Goal: Obtain resource: Download file/media

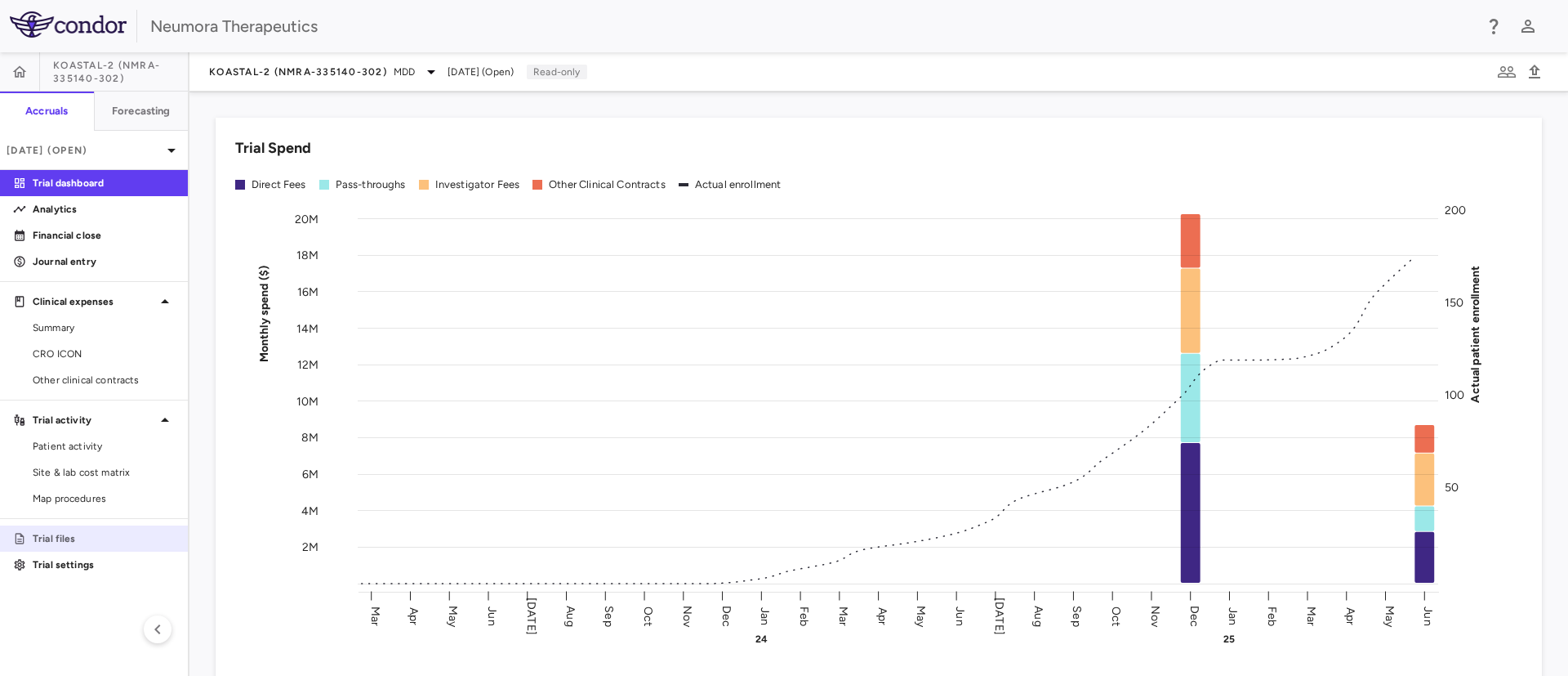
click at [78, 532] on p "Trial files" at bounding box center [103, 539] width 142 height 15
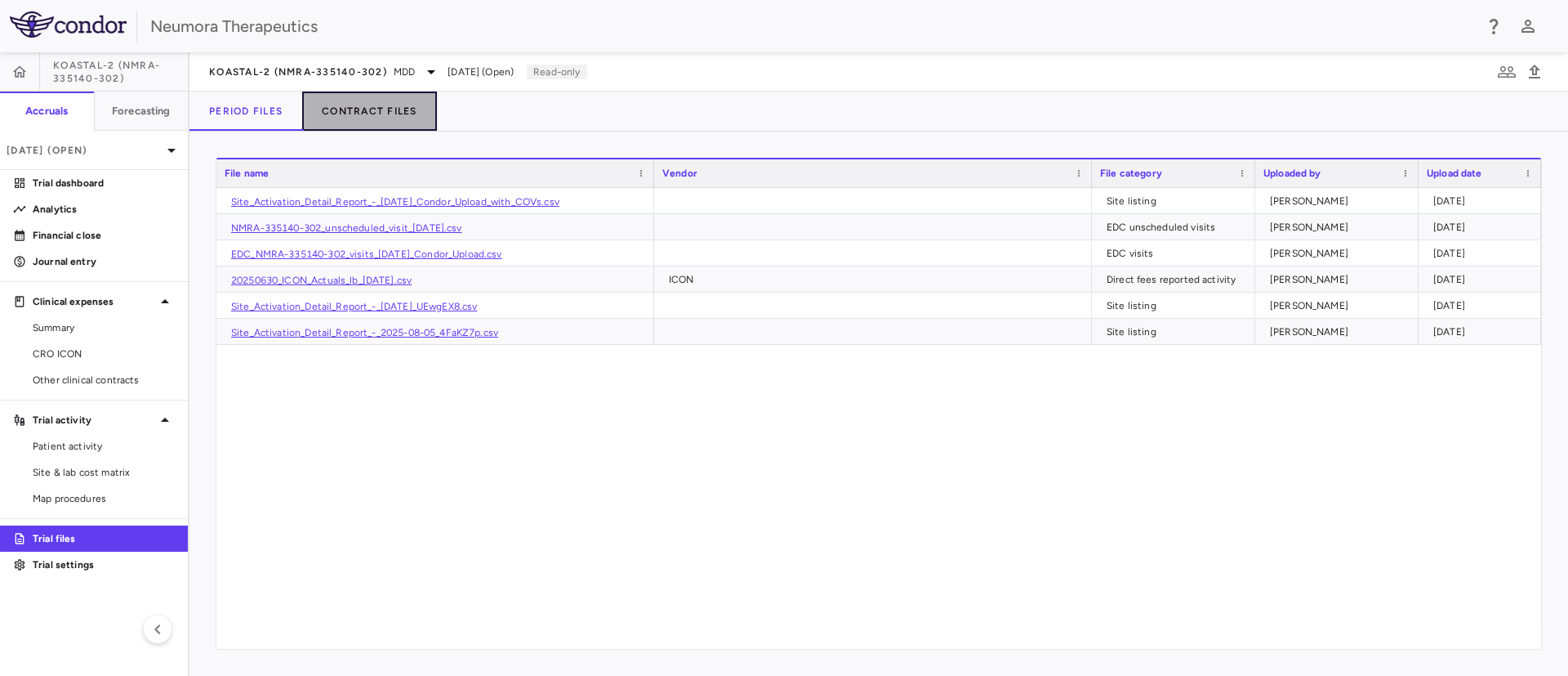
click at [369, 116] on button "Contract Files" at bounding box center [370, 111] width 135 height 39
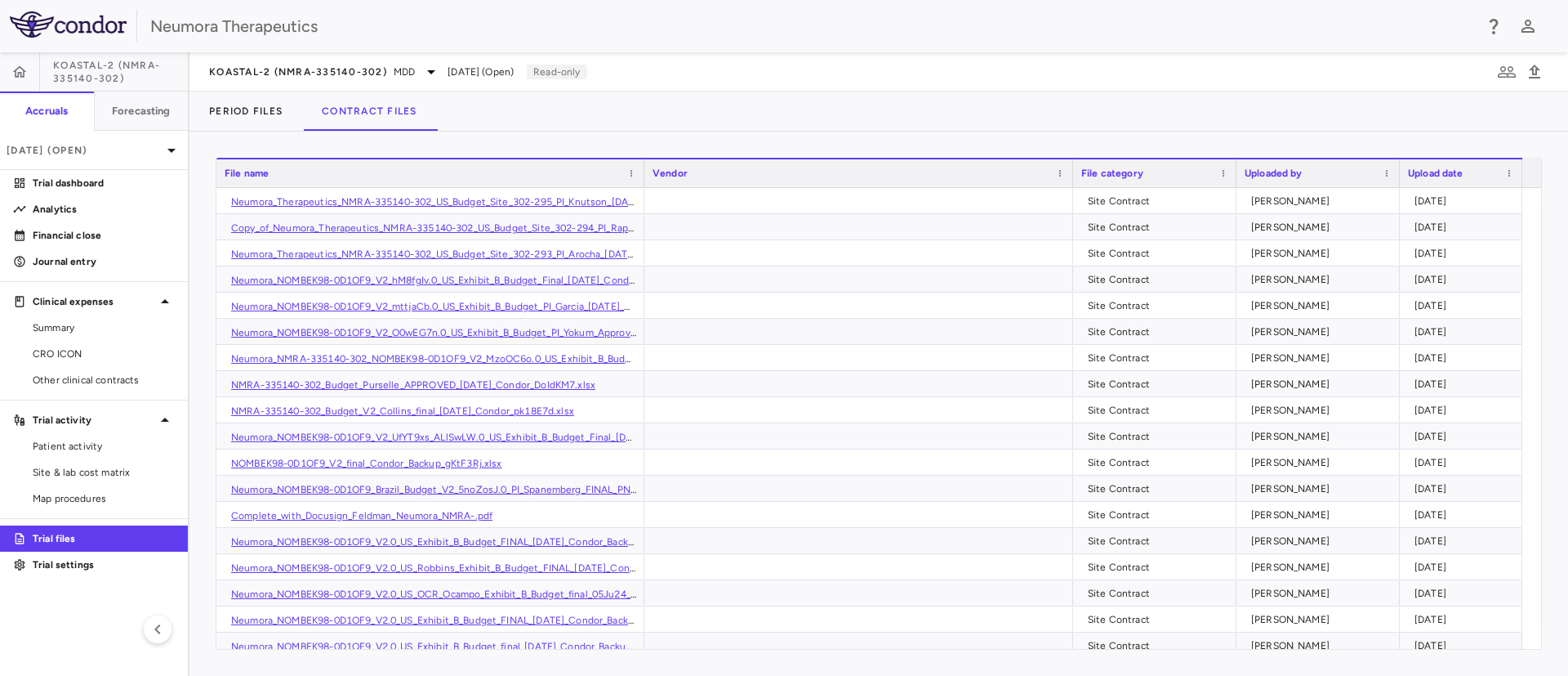
click at [320, 170] on div "File name" at bounding box center [422, 173] width 397 height 20
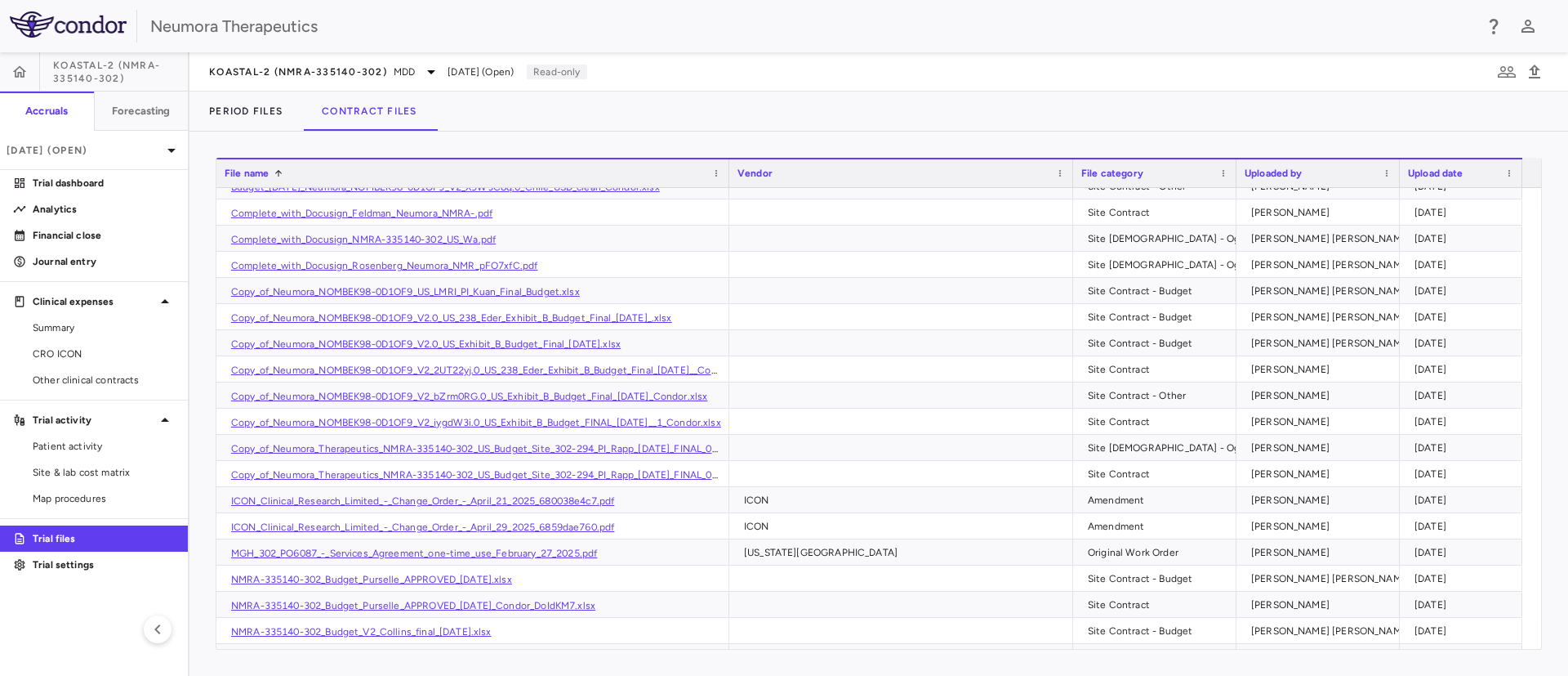
drag, startPoint x: 642, startPoint y: 161, endPoint x: 727, endPoint y: 164, distance: 85.1
click at [727, 164] on div at bounding box center [728, 174] width 7 height 28
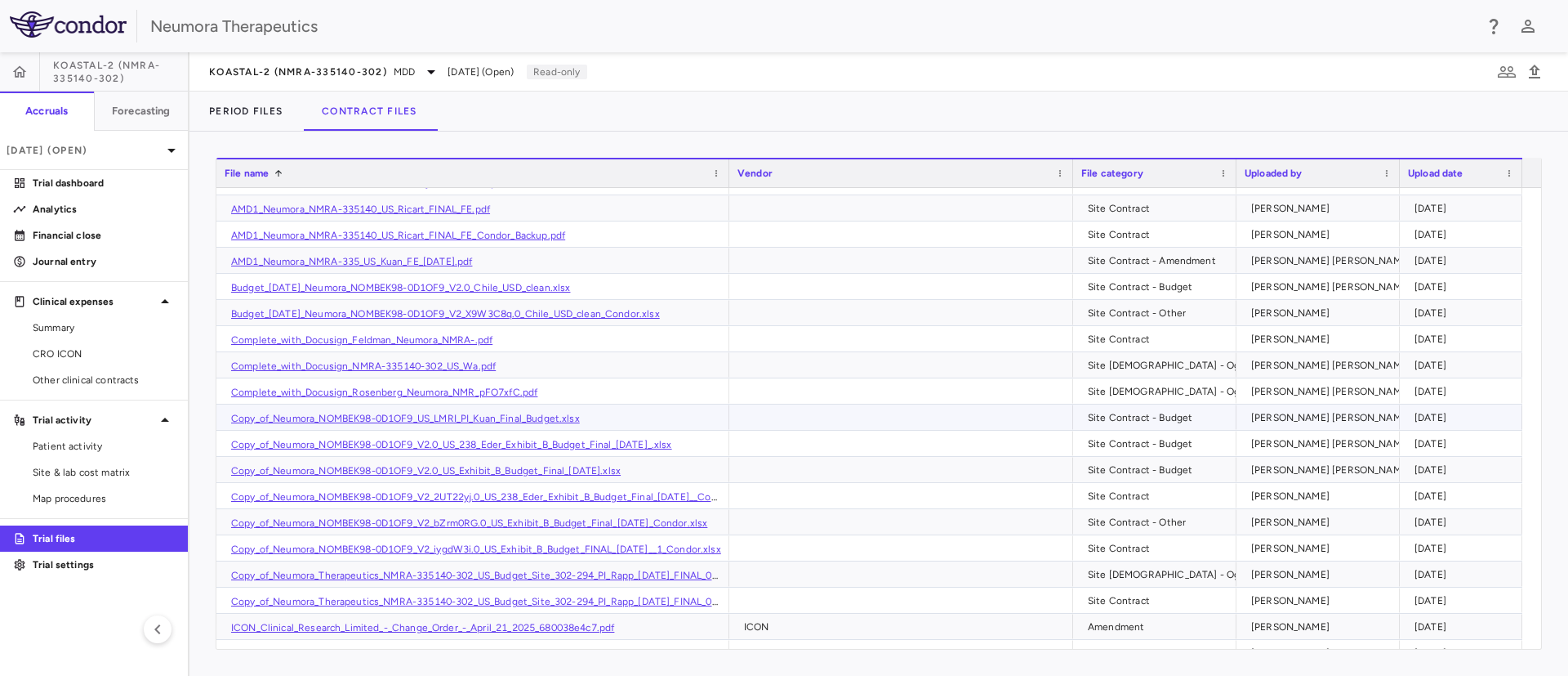
click at [427, 413] on link "Copy_of_Neumora_NOMBEK98-0D1OF9_US_LMRI_PI_Kuan_Final_Budget.xlsx" at bounding box center [405, 418] width 349 height 11
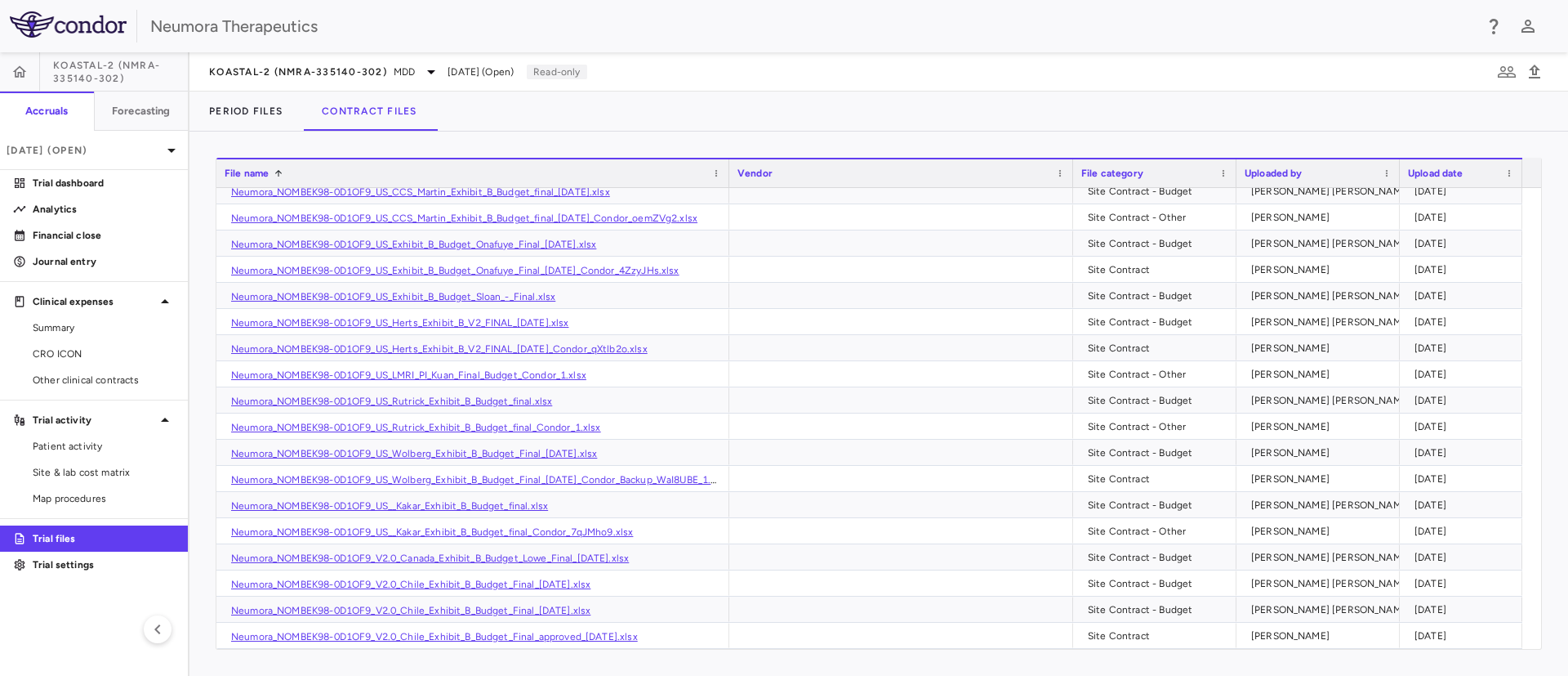
scroll to position [3013, 0]
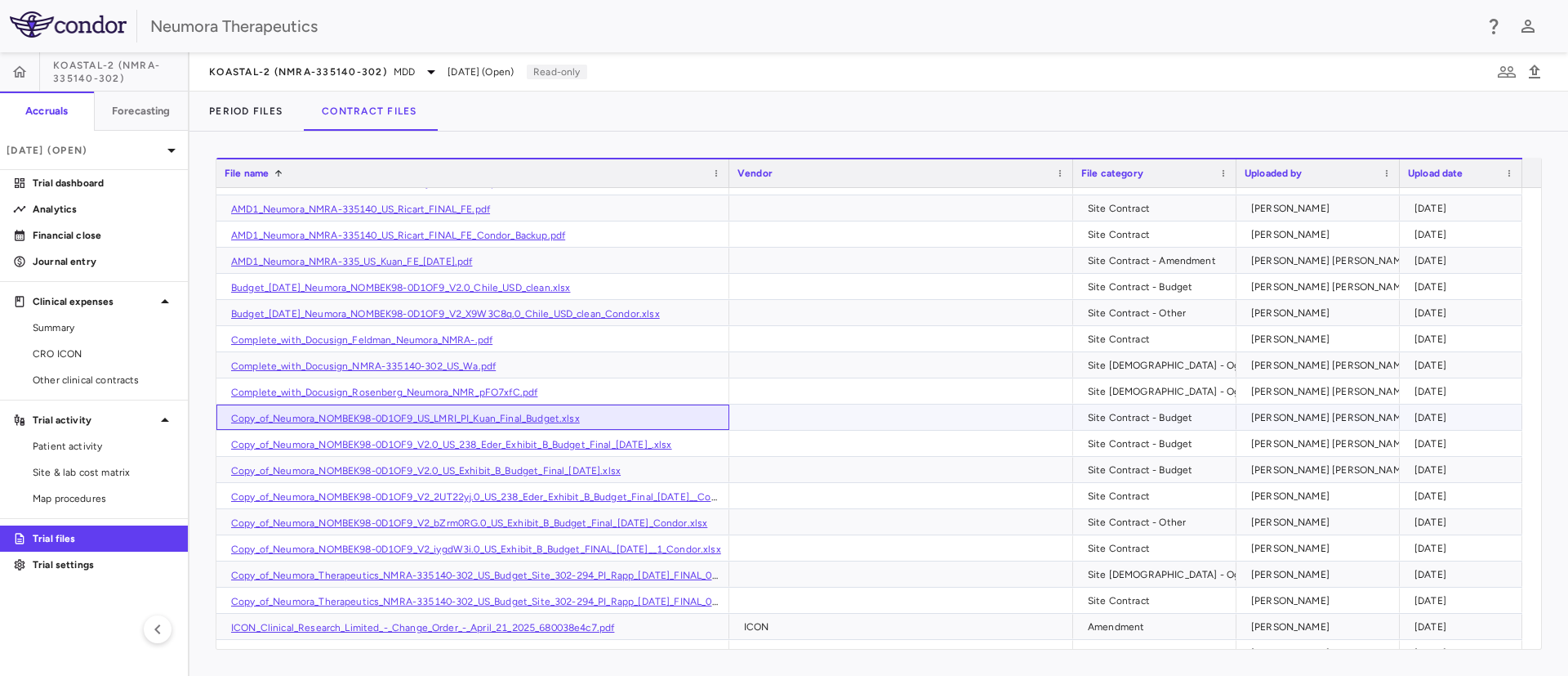
click at [508, 419] on link "Copy_of_Neumora_NOMBEK98-0D1OF9_US_LMRI_PI_Kuan_Final_Budget.xlsx" at bounding box center [405, 418] width 349 height 11
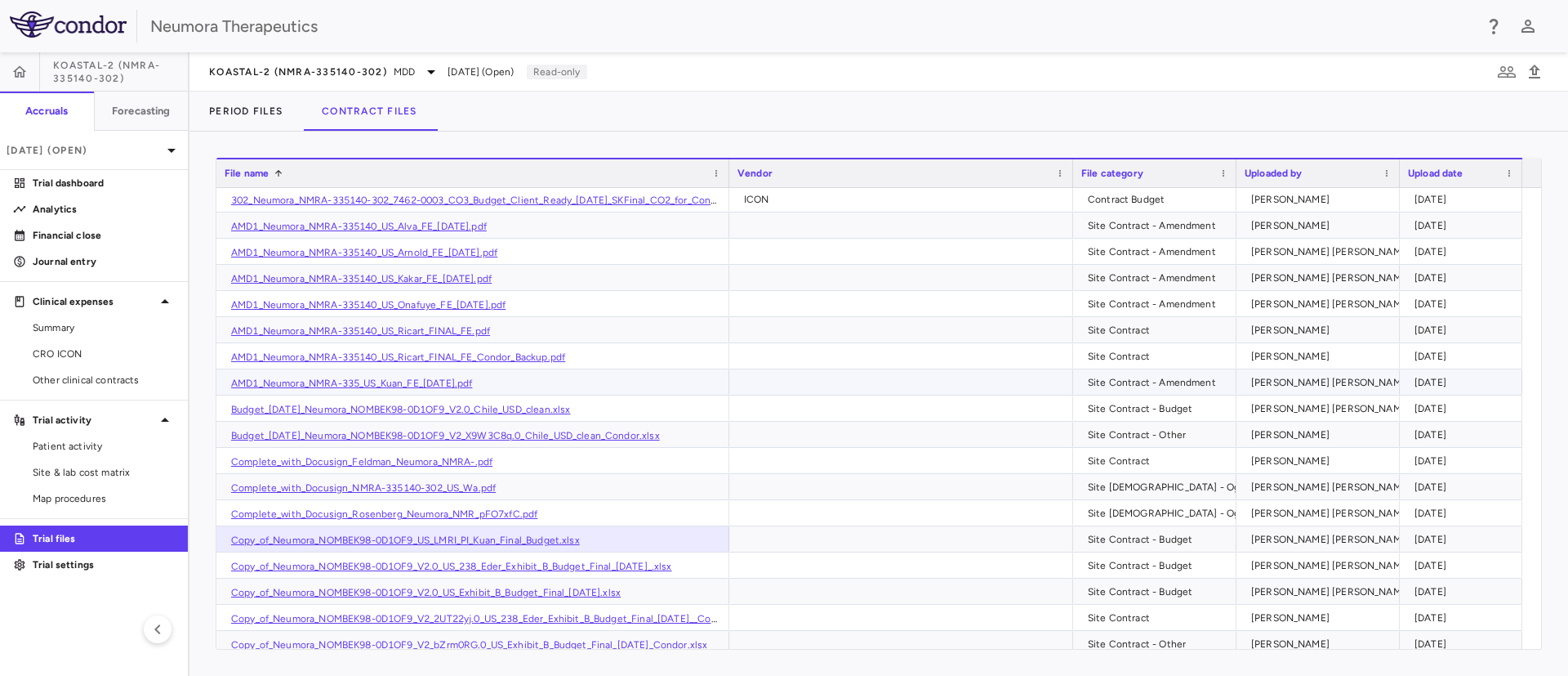
click at [393, 380] on link "AMD1_Neumora_NMRA-335_US_Kuan_FE_04Apr2024.pdf" at bounding box center [351, 383] width 241 height 11
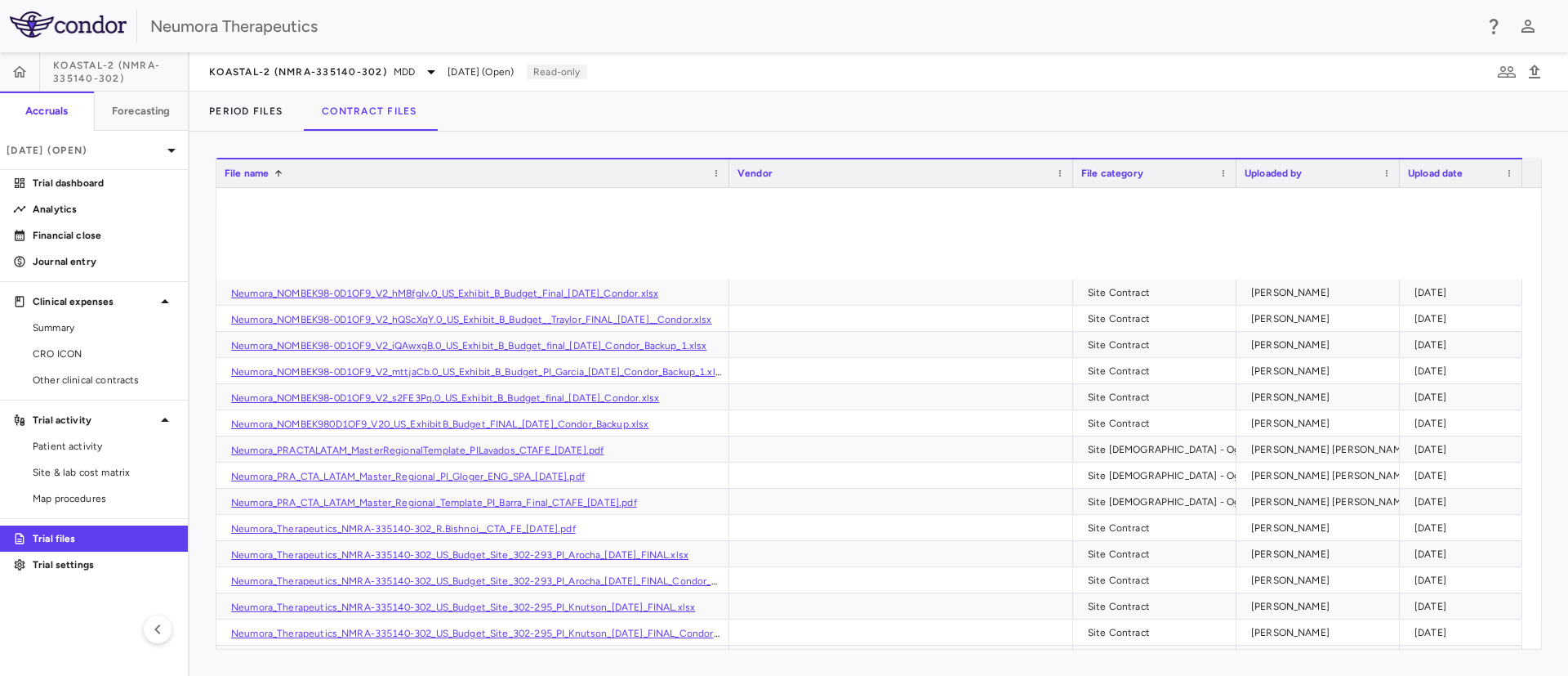
scroll to position [5343, 0]
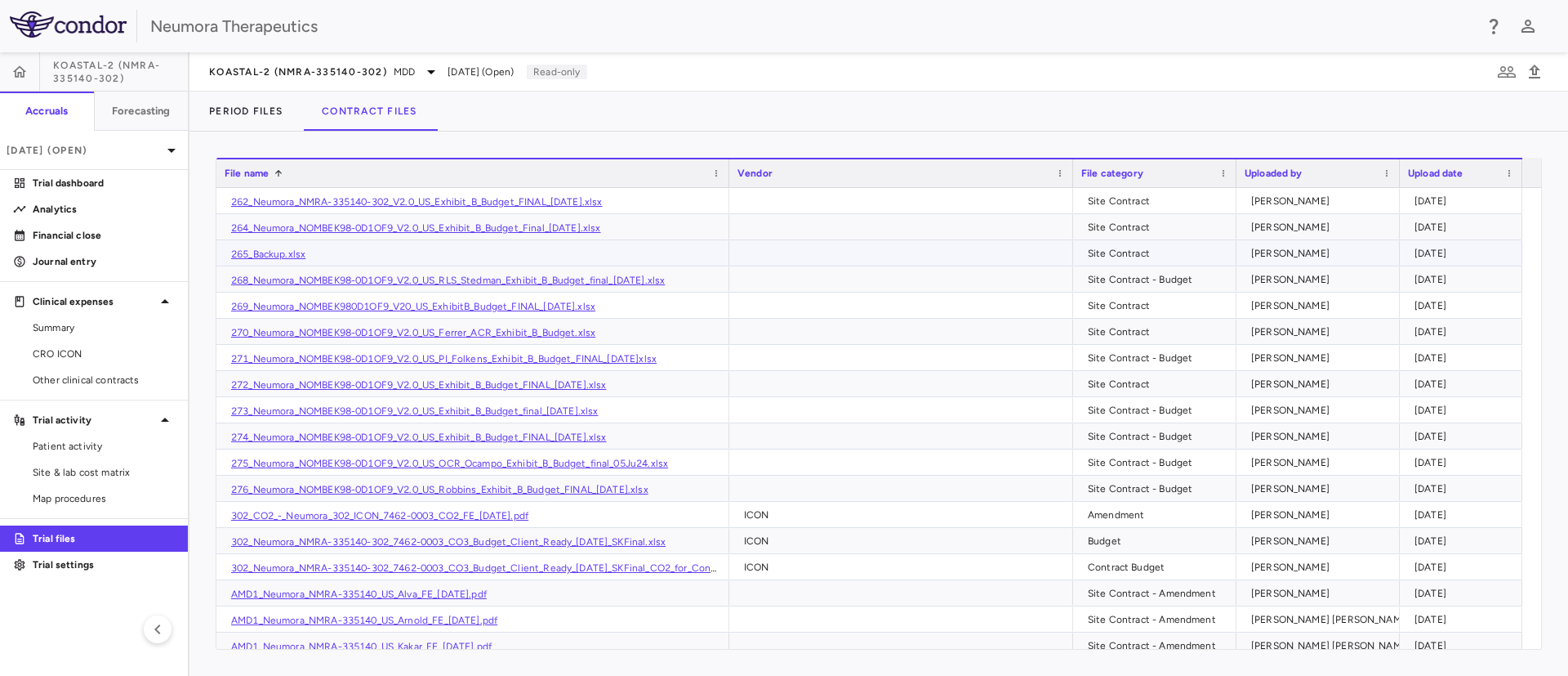
click at [254, 254] on link "265_Backup.xlsx" at bounding box center [267, 254] width 74 height 11
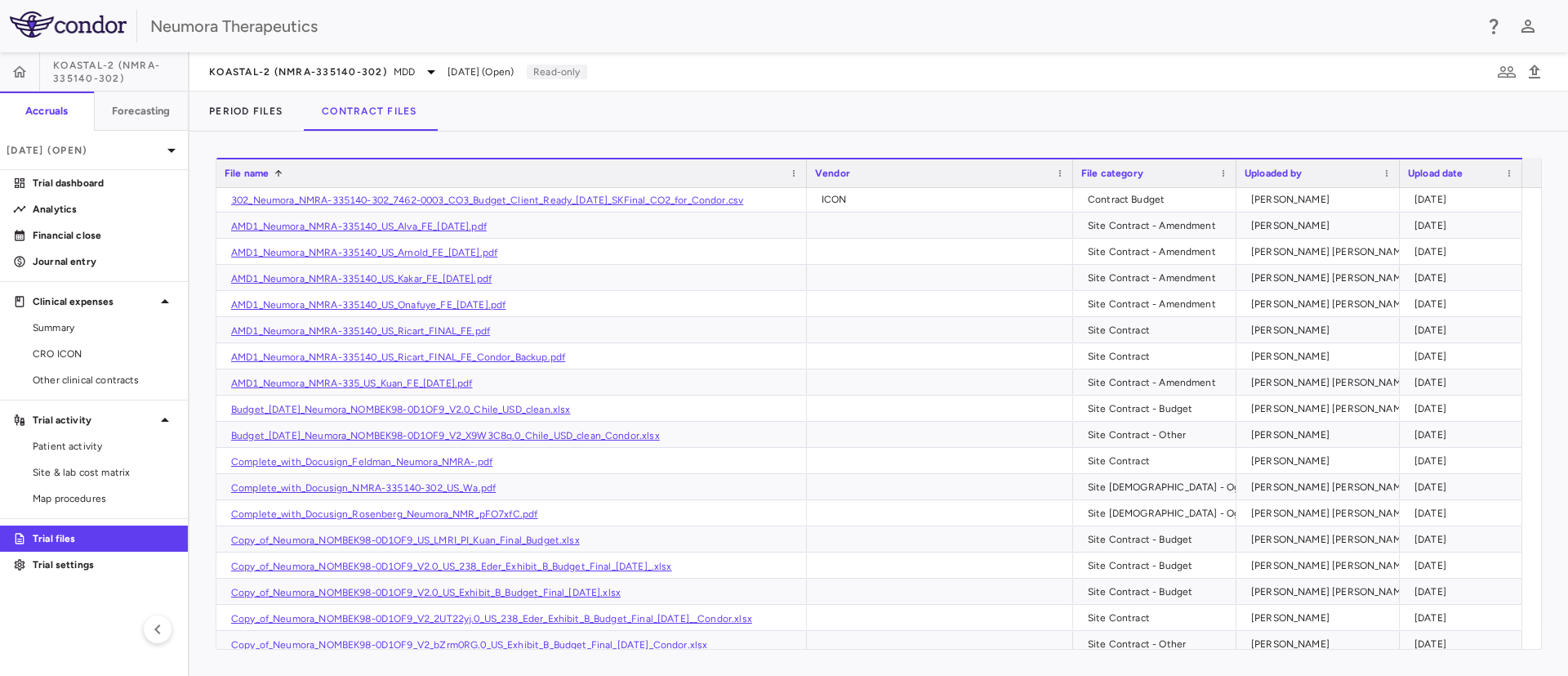
drag, startPoint x: 725, startPoint y: 165, endPoint x: 803, endPoint y: 161, distance: 78.1
click at [803, 161] on div at bounding box center [805, 174] width 7 height 28
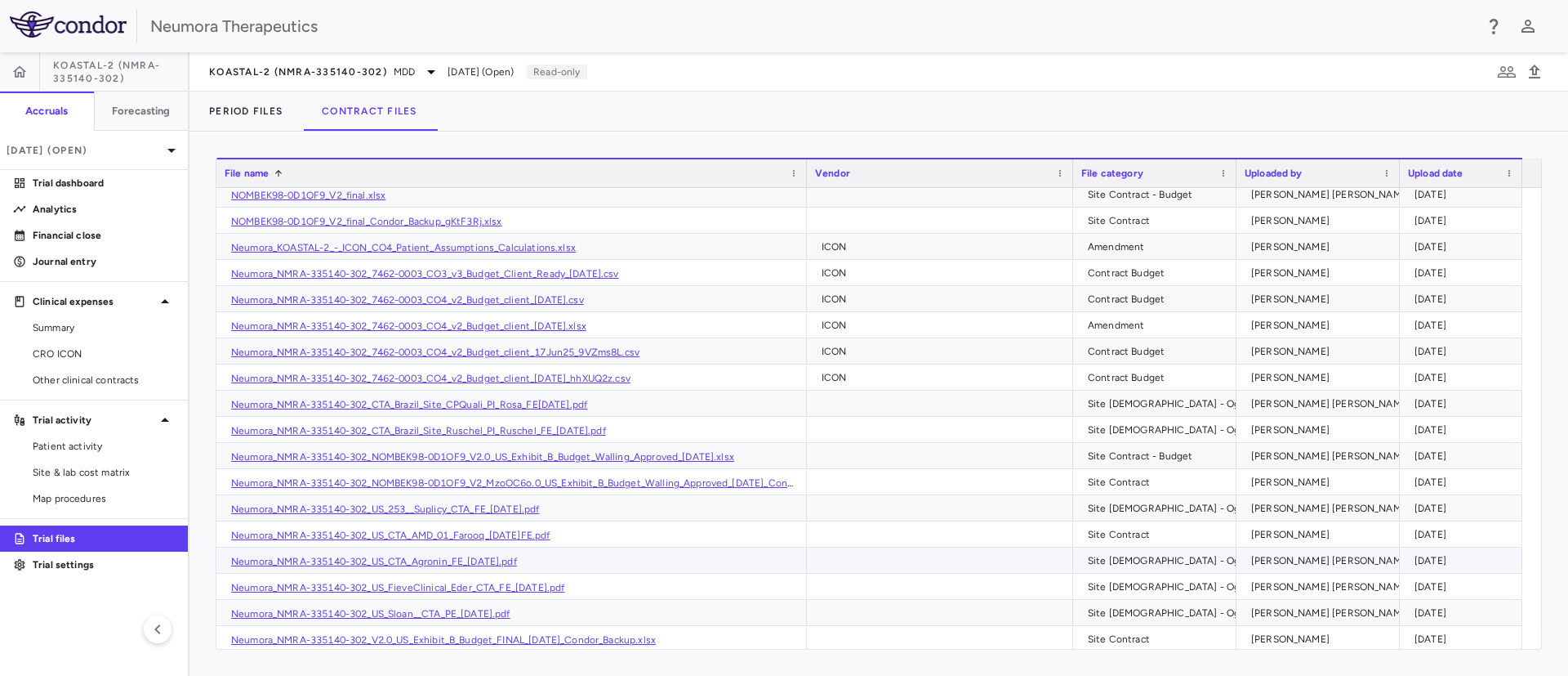
scroll to position [2206, 0]
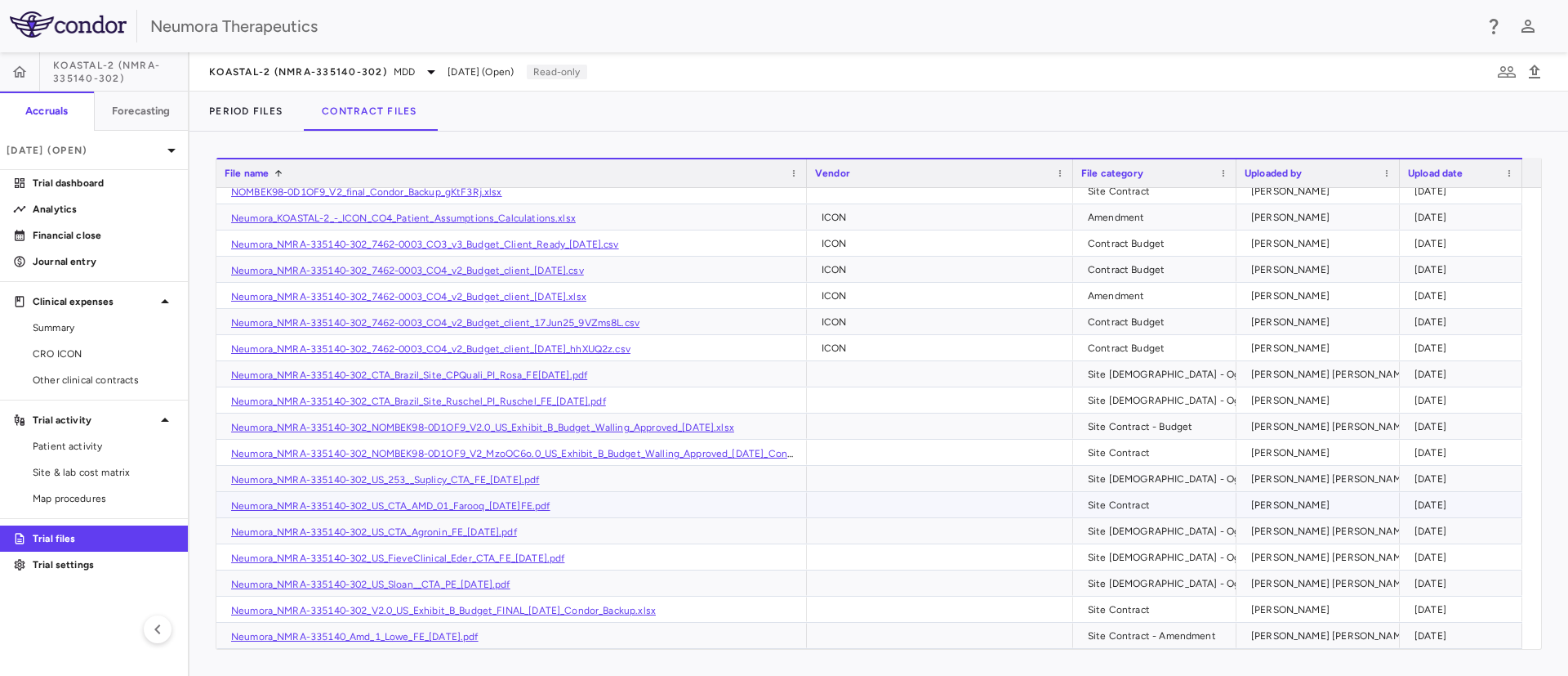
click at [487, 501] on link "Neumora_NMRA-335140-302_US_CTA_AMD_01_Farooq_19Nov2024FE.pdf" at bounding box center [390, 506] width 319 height 11
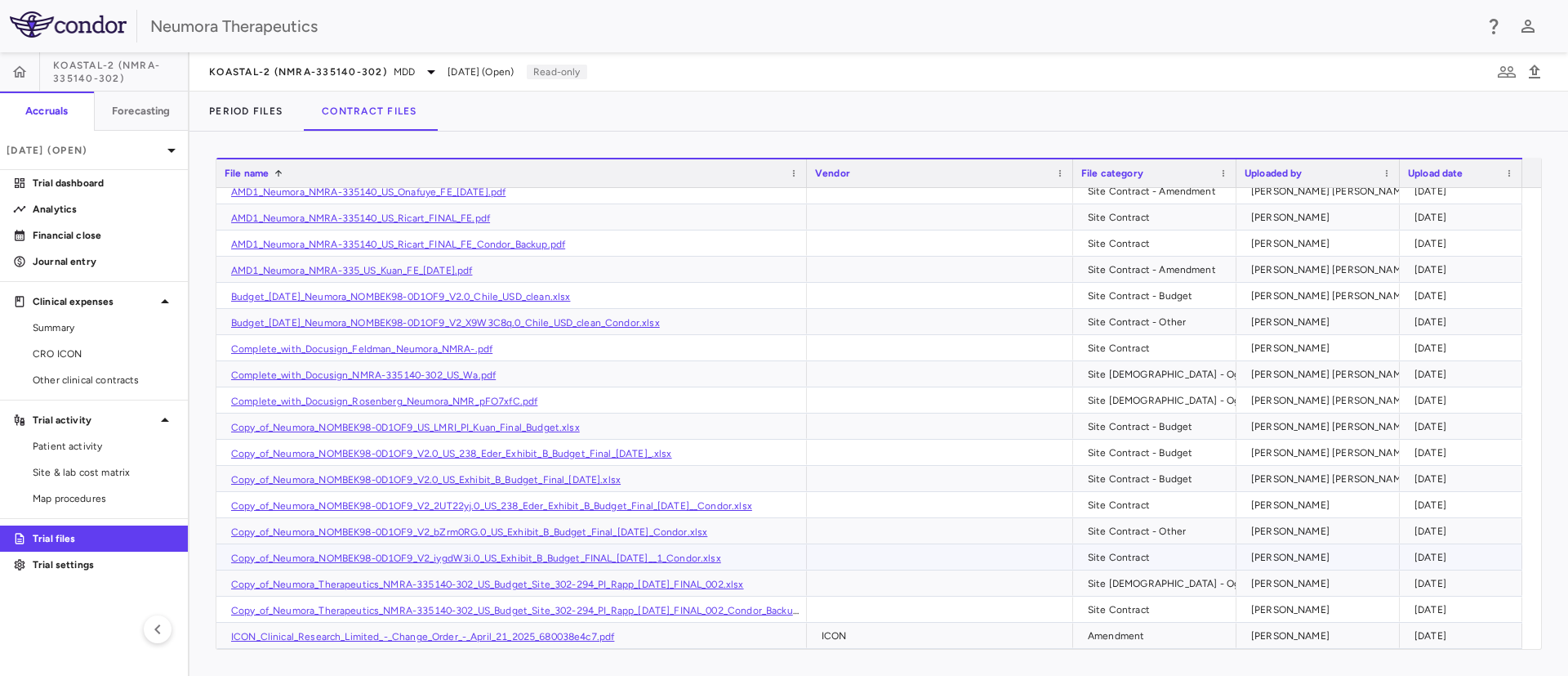
scroll to position [490, 0]
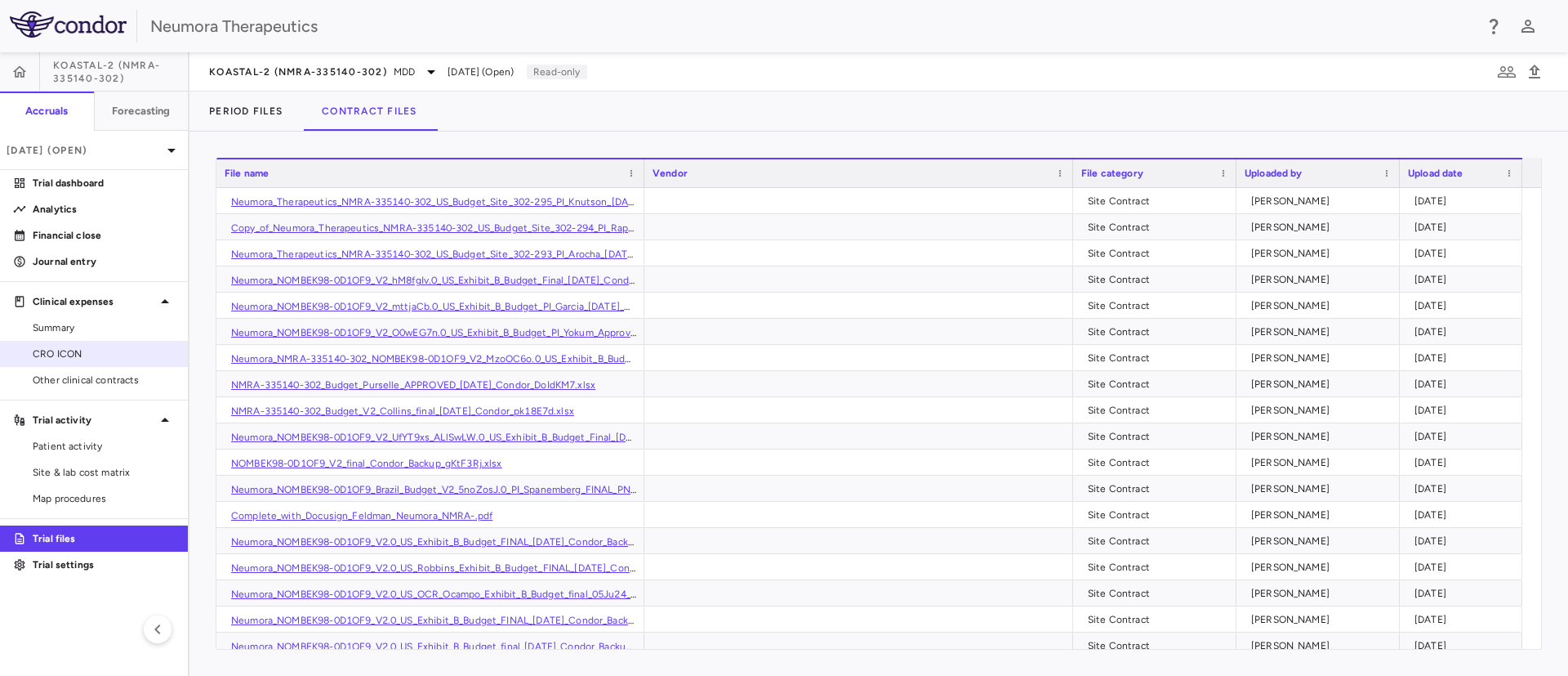
click at [47, 355] on span "CRO ICON" at bounding box center [103, 354] width 142 height 15
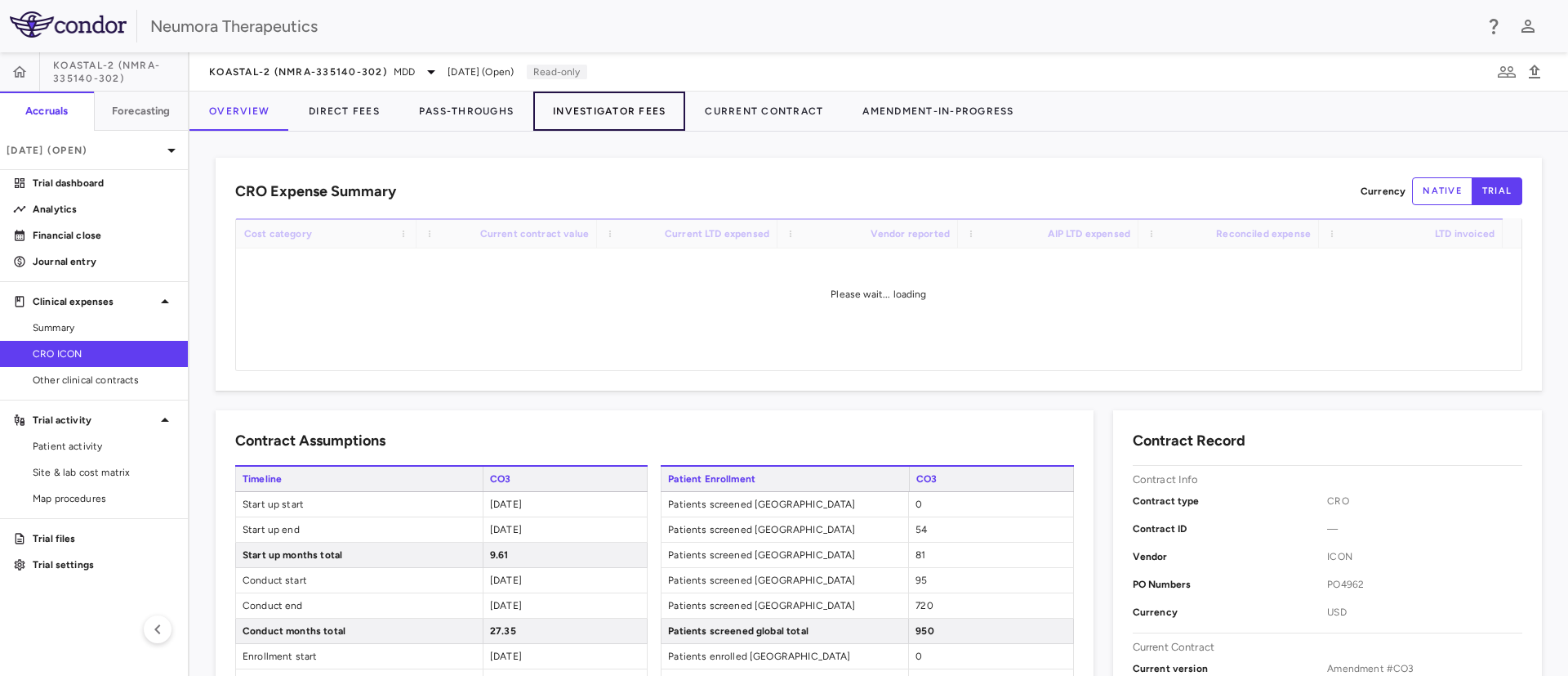
click at [630, 104] on button "Investigator Fees" at bounding box center [609, 111] width 152 height 39
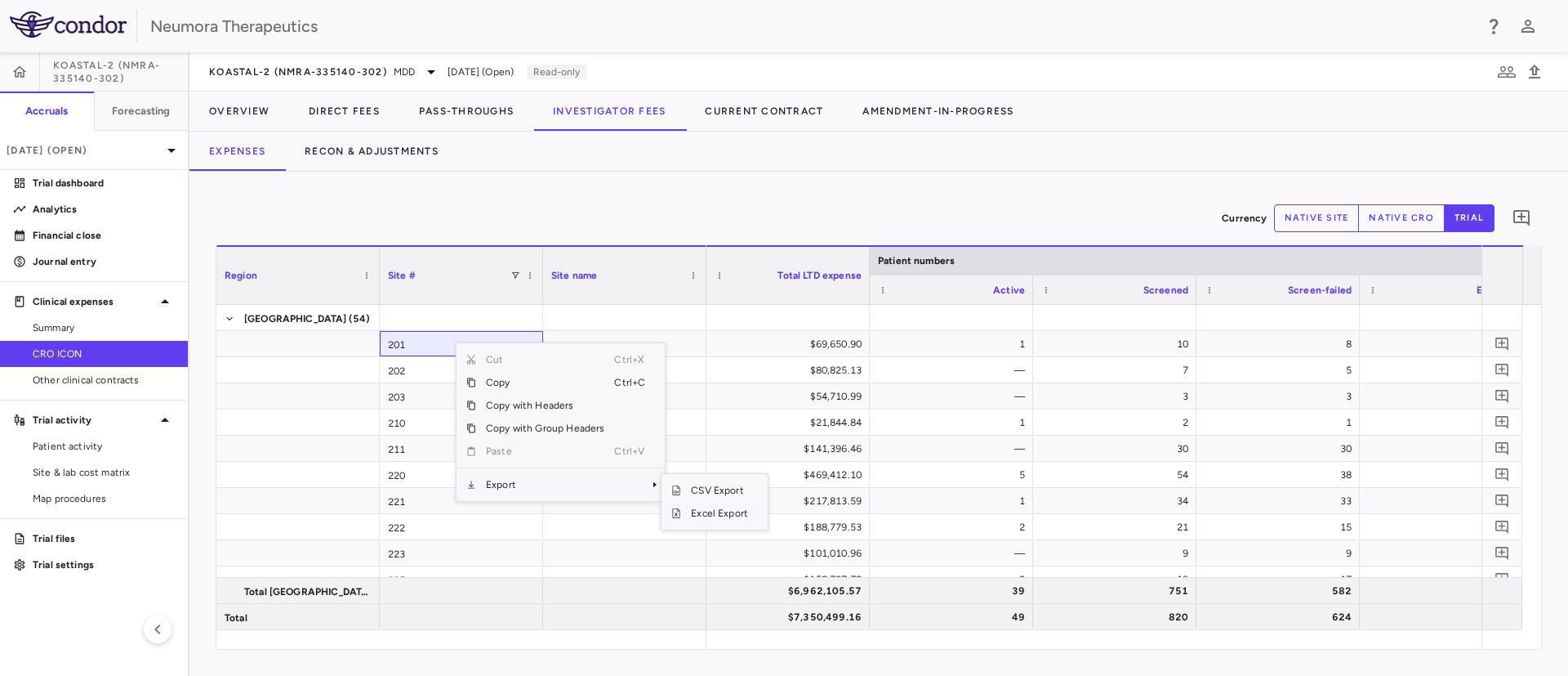
click at [703, 510] on span "Excel Export" at bounding box center [720, 513] width 77 height 23
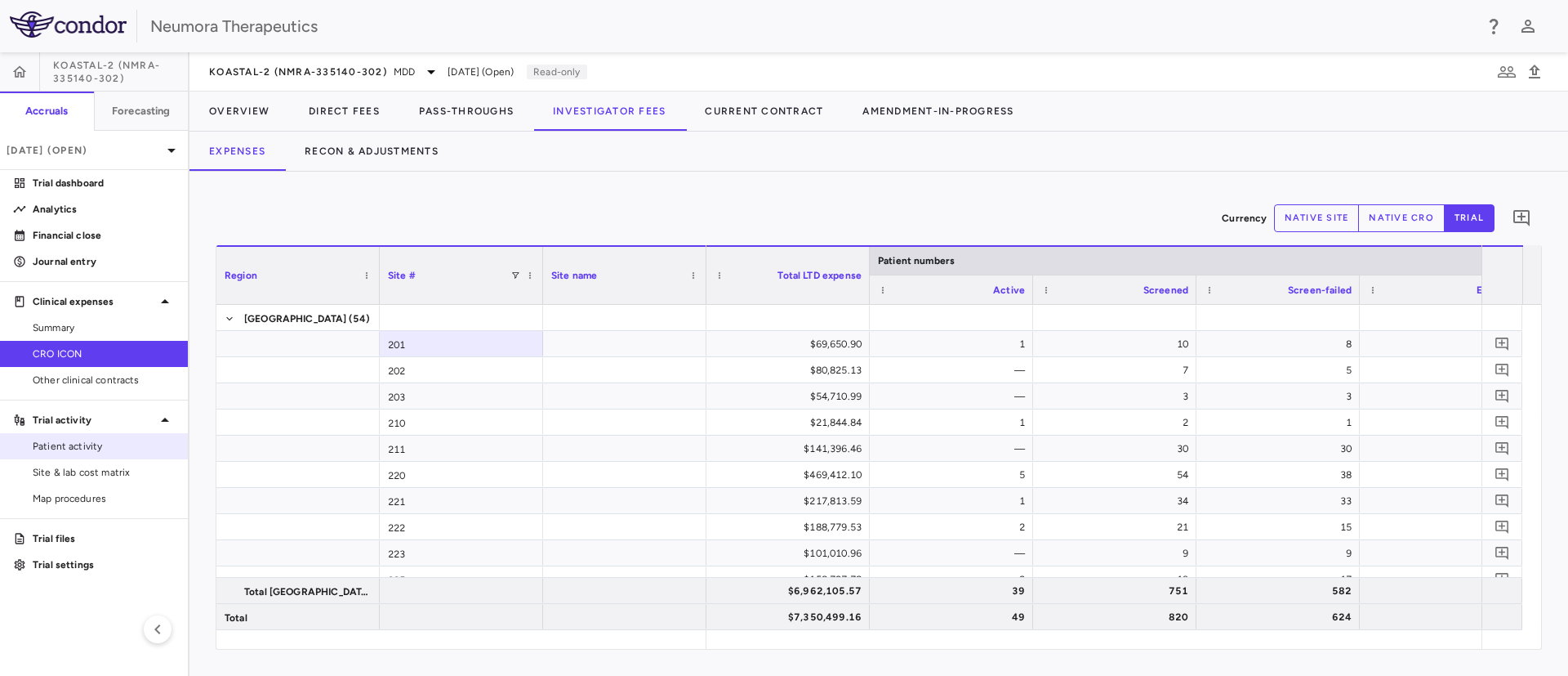
drag, startPoint x: 60, startPoint y: 448, endPoint x: 114, endPoint y: 438, distance: 54.9
click at [59, 447] on span "Patient activity" at bounding box center [103, 446] width 142 height 15
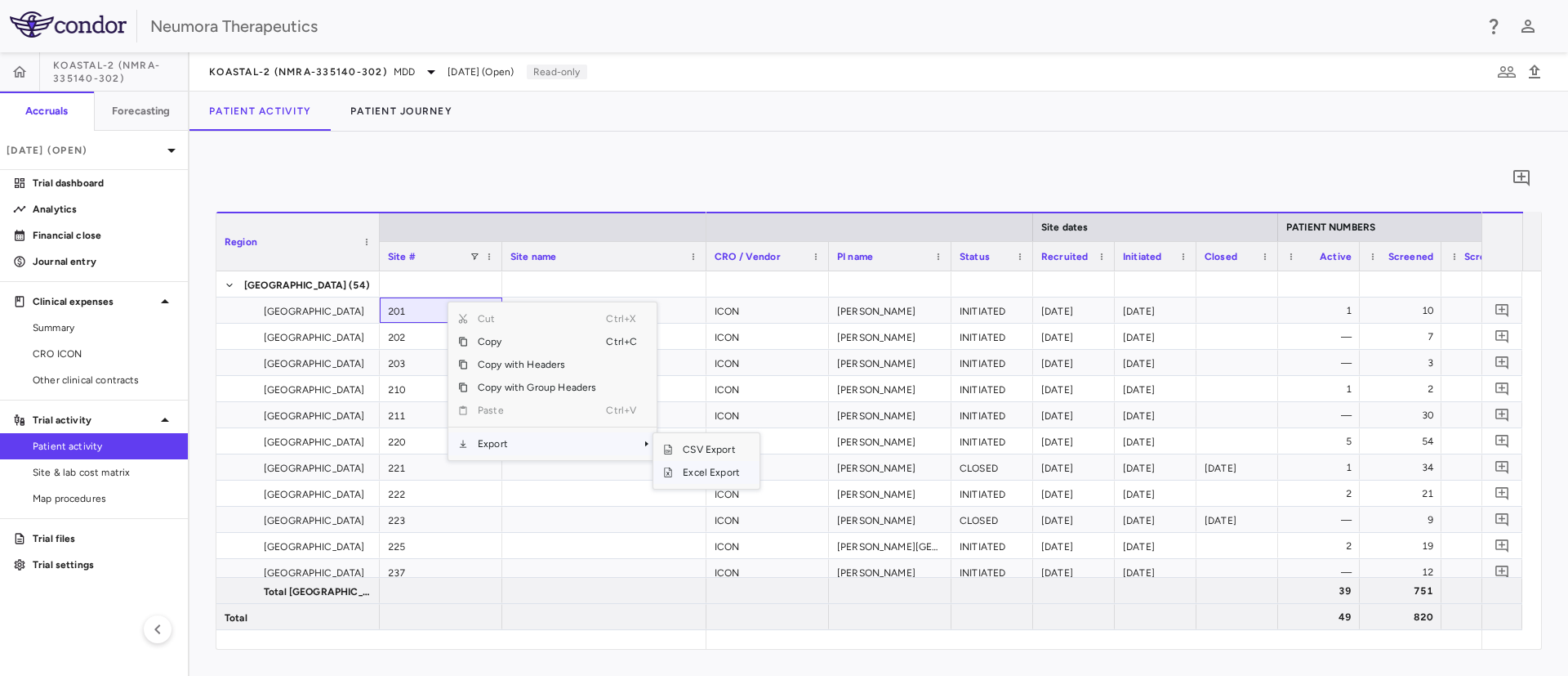
click at [718, 473] on span "Excel Export" at bounding box center [711, 472] width 77 height 23
